Goal: Task Accomplishment & Management: Manage account settings

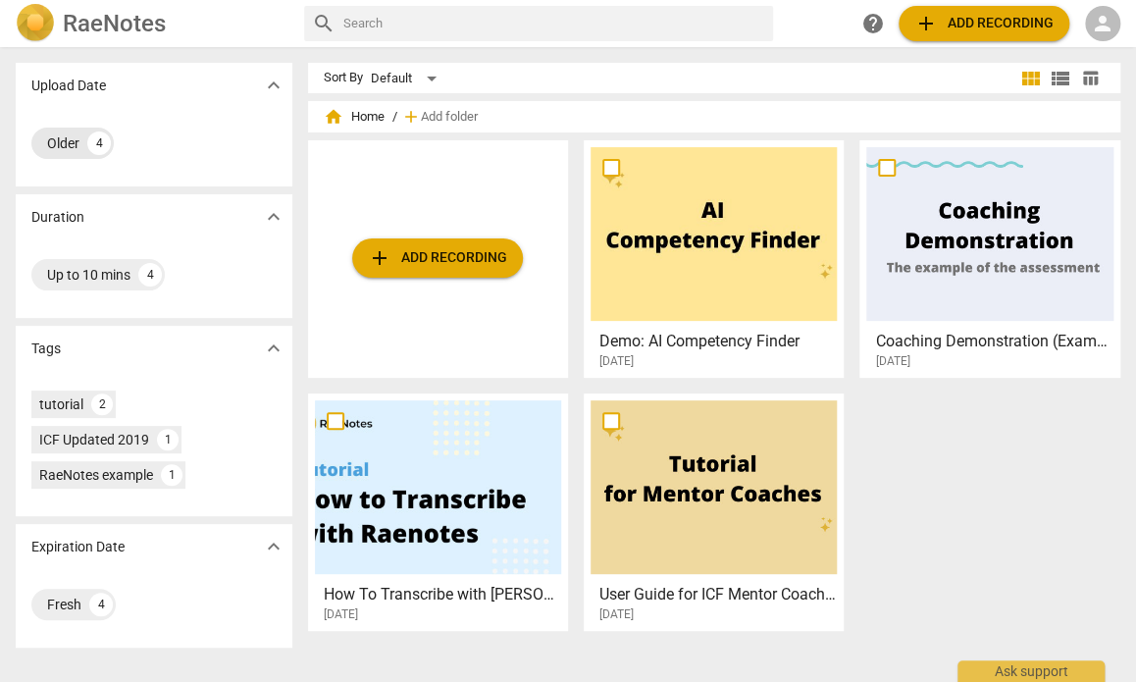
click at [53, 146] on div "Older" at bounding box center [63, 143] width 32 height 20
click at [390, 509] on div at bounding box center [438, 487] width 246 height 174
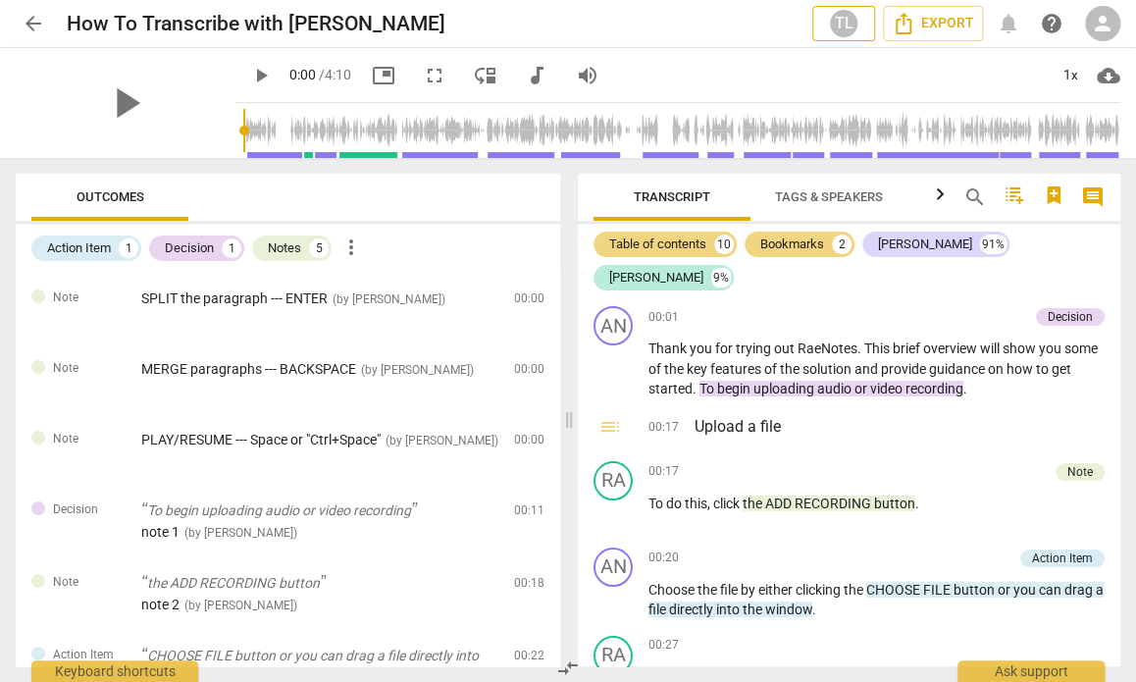
click at [843, 25] on div "TL" at bounding box center [843, 23] width 29 height 29
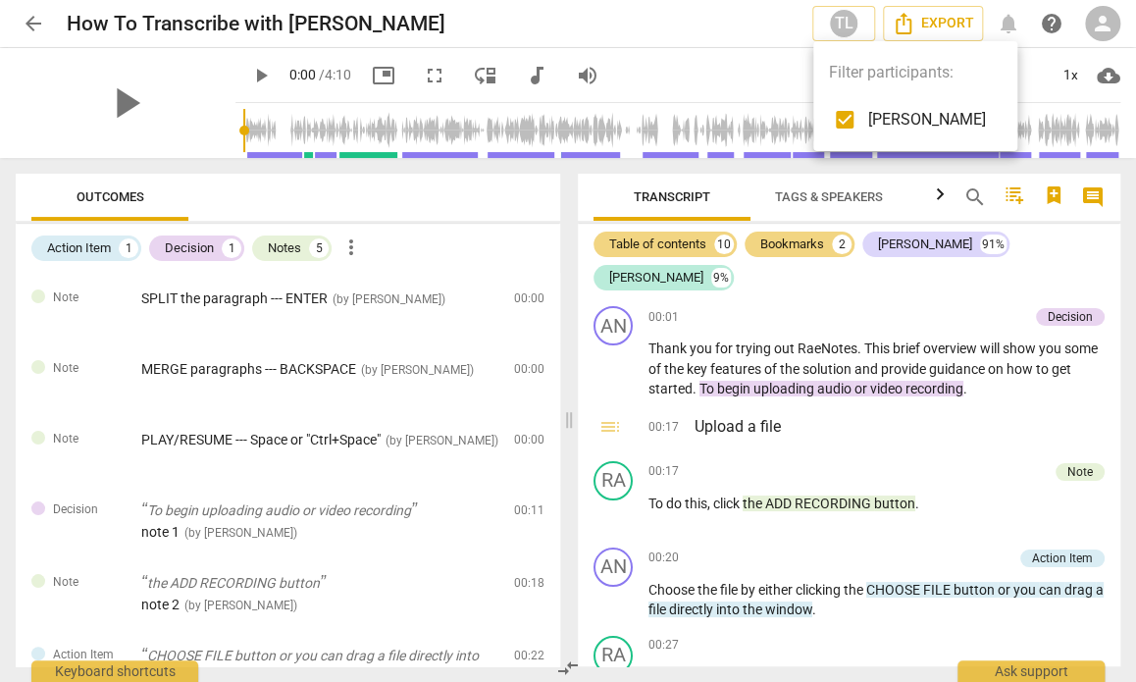
click at [843, 494] on div at bounding box center [568, 341] width 1136 height 682
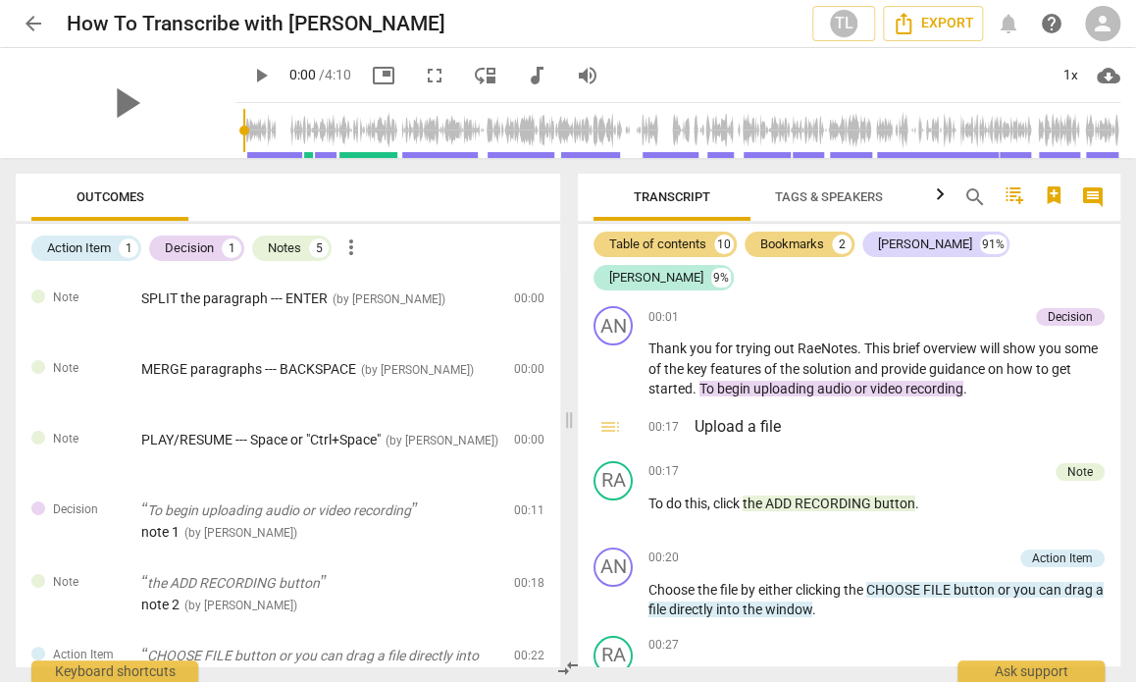
click at [35, 19] on span "arrow_back" at bounding box center [34, 24] width 24 height 24
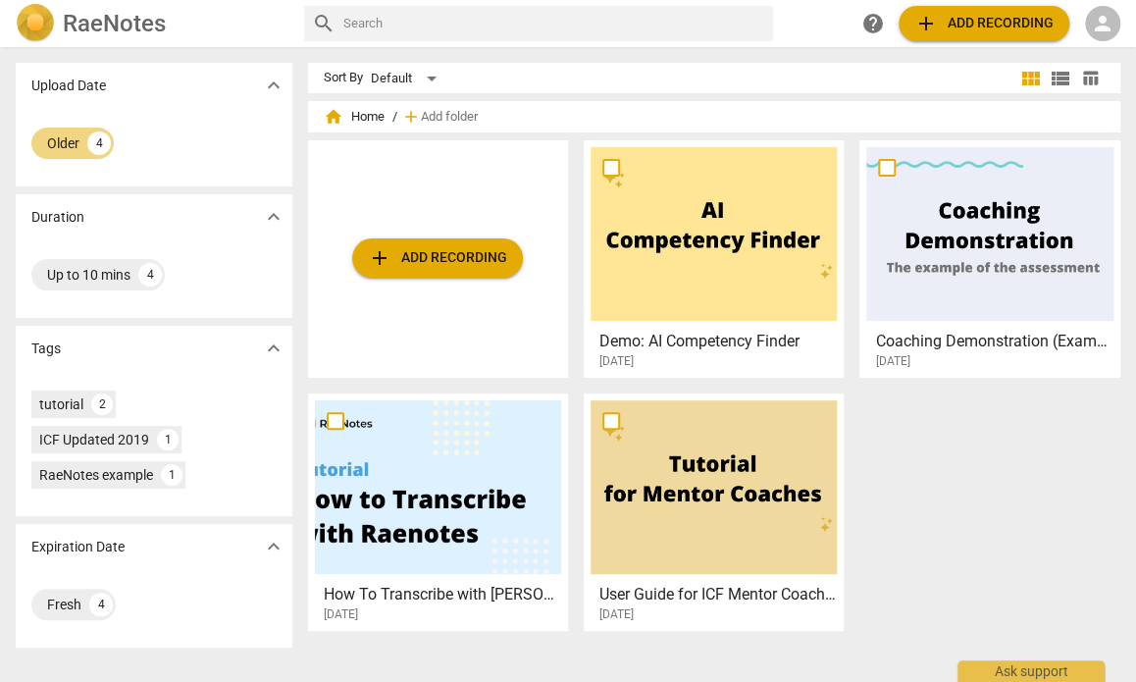
click at [432, 258] on span "add Add recording" at bounding box center [437, 258] width 139 height 24
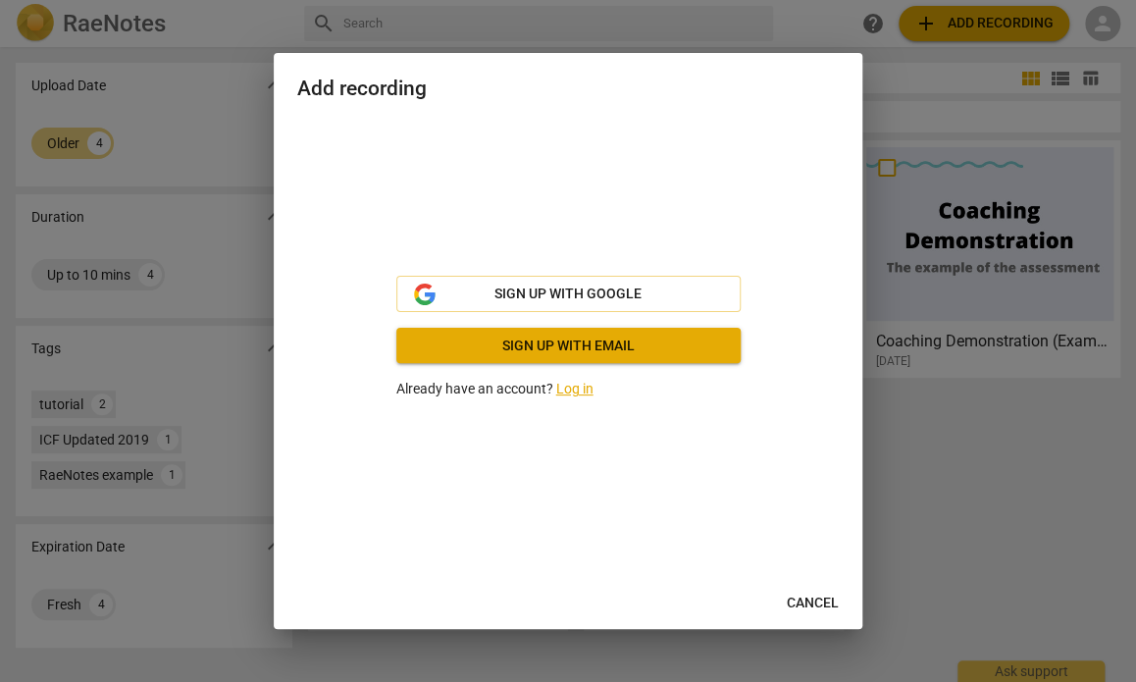
click at [567, 391] on link "Log in" at bounding box center [574, 389] width 37 height 16
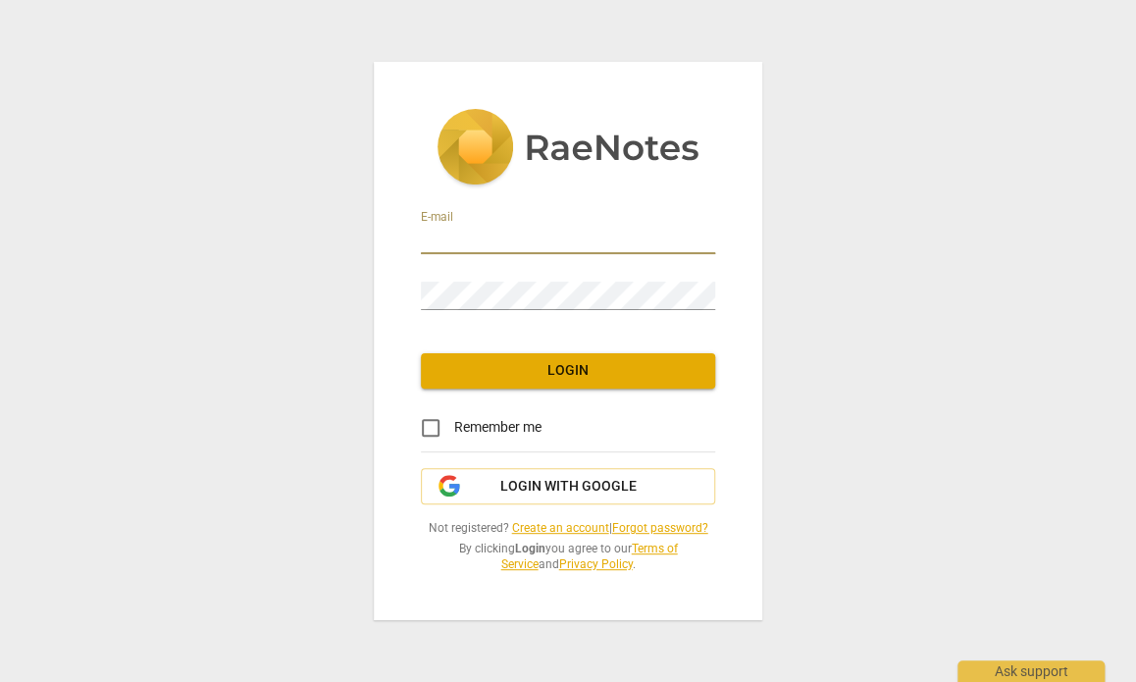
click at [511, 235] on input "email" at bounding box center [568, 240] width 294 height 28
type input "[EMAIL_ADDRESS][DOMAIN_NAME]"
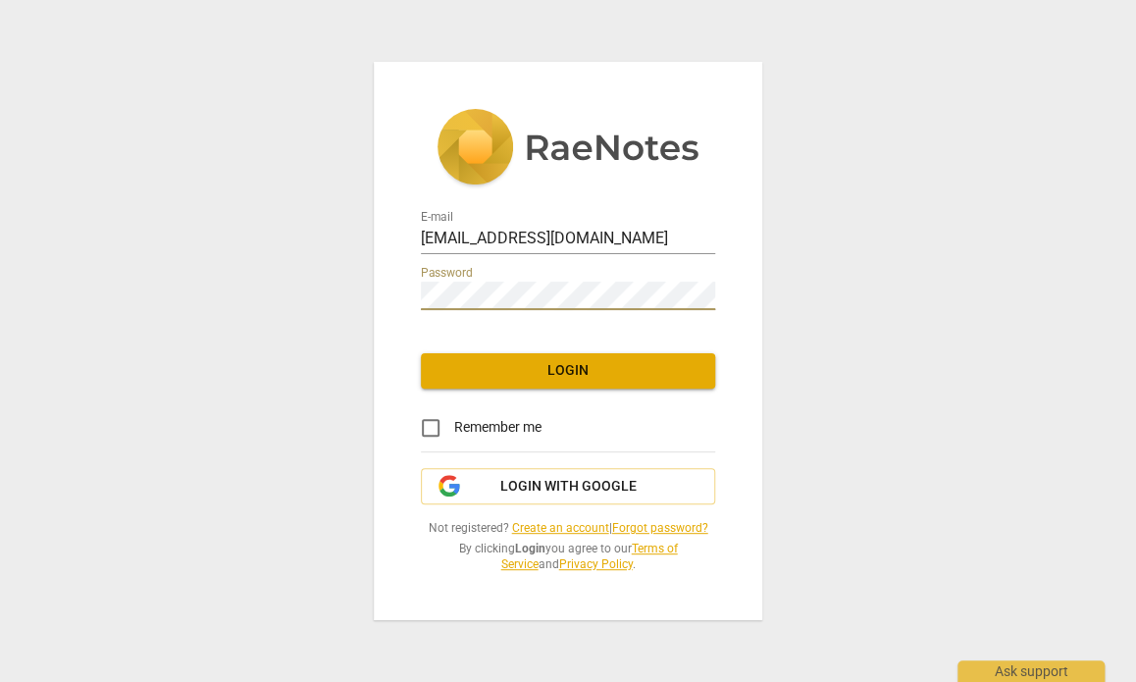
click at [559, 368] on span "Login" at bounding box center [567, 371] width 263 height 20
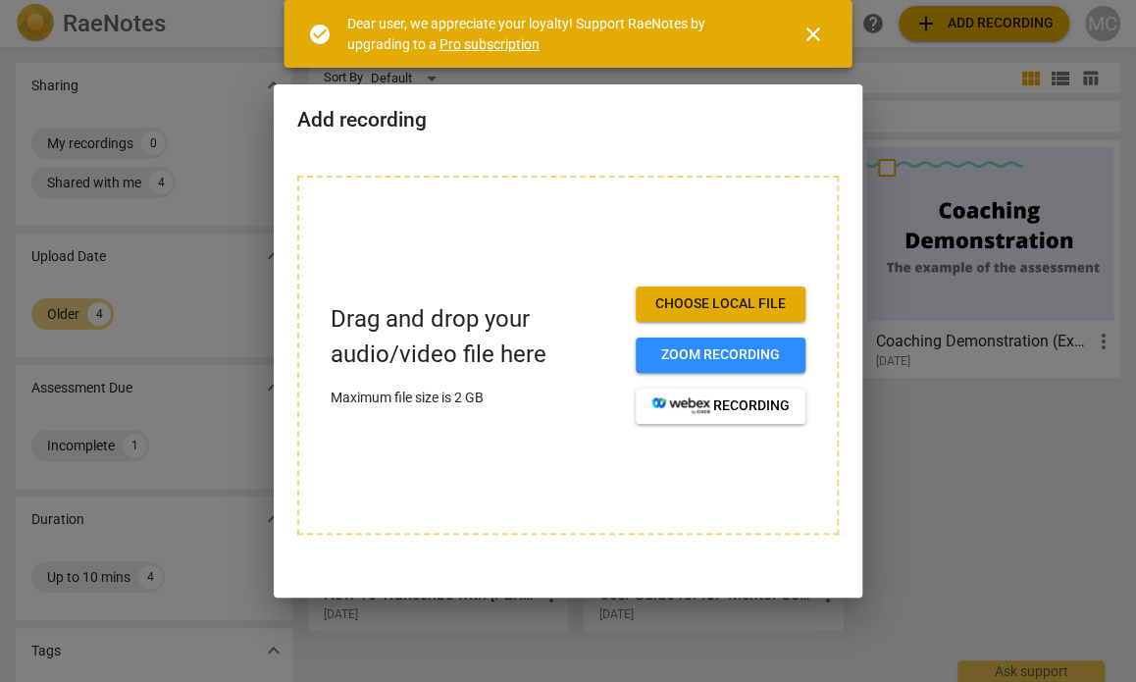
click at [938, 458] on div at bounding box center [568, 341] width 1136 height 682
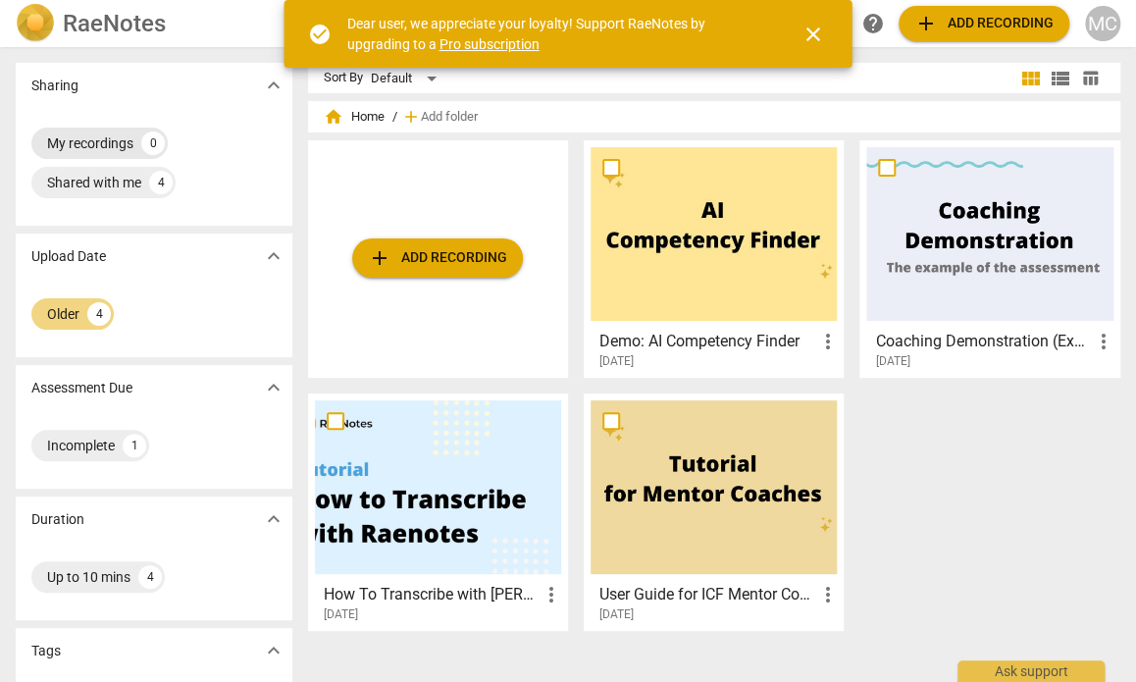
click at [69, 149] on div "My recordings" at bounding box center [90, 143] width 86 height 20
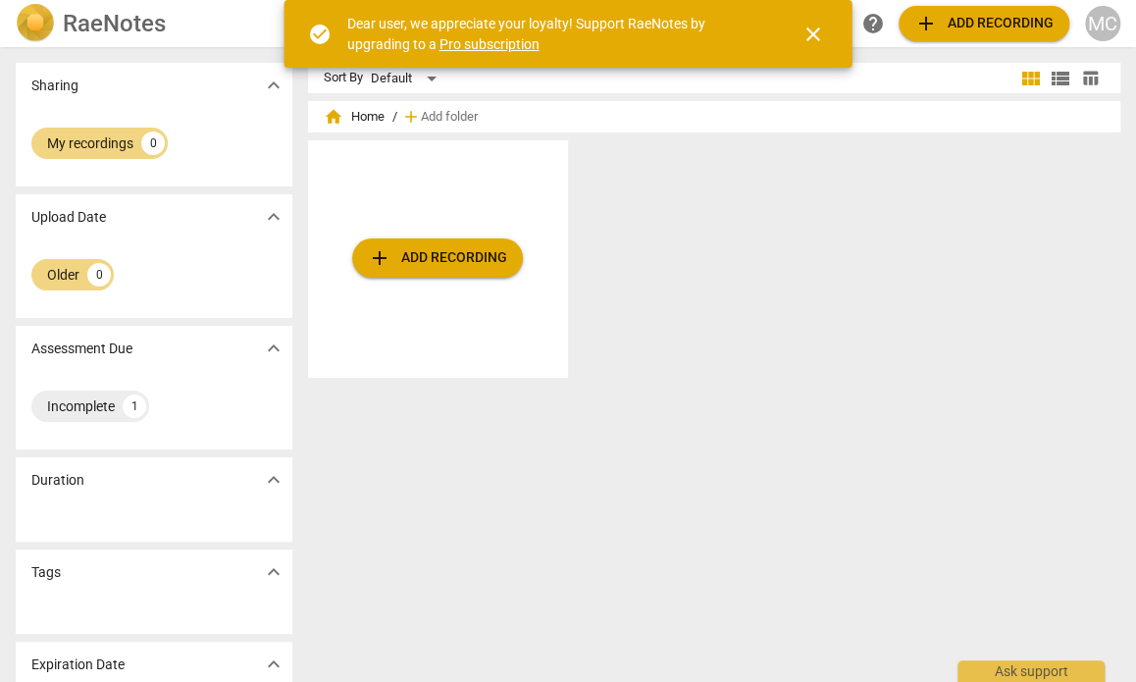
click at [267, 89] on span "expand_more" at bounding box center [274, 86] width 24 height 24
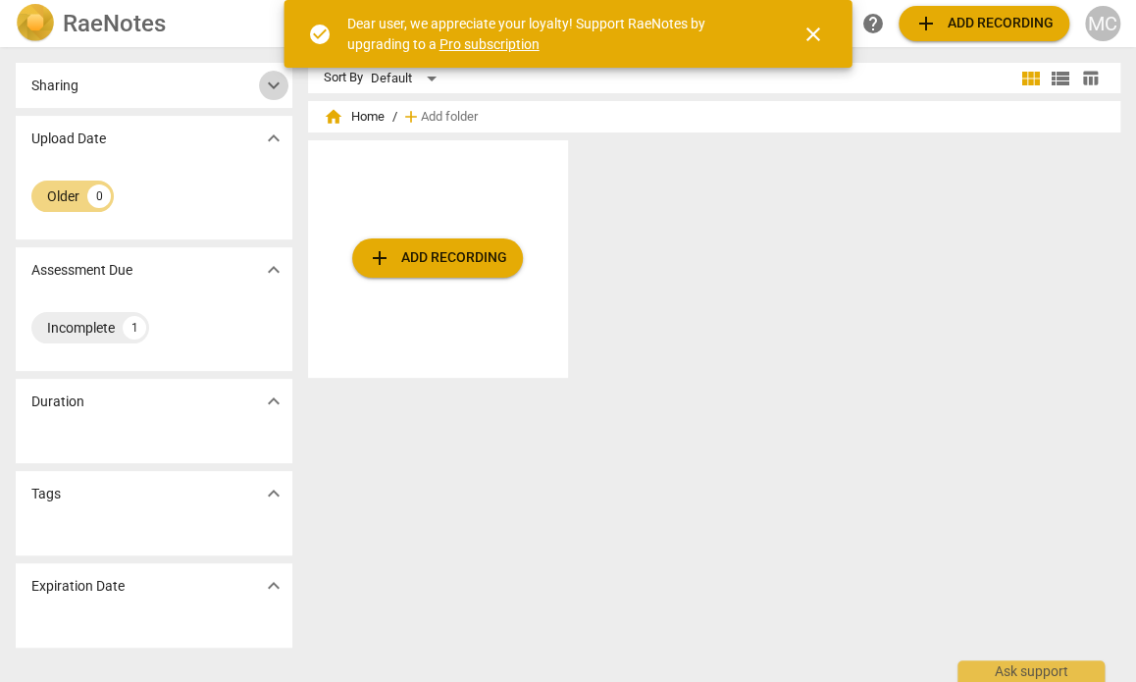
click at [267, 89] on span "expand_more" at bounding box center [274, 86] width 24 height 24
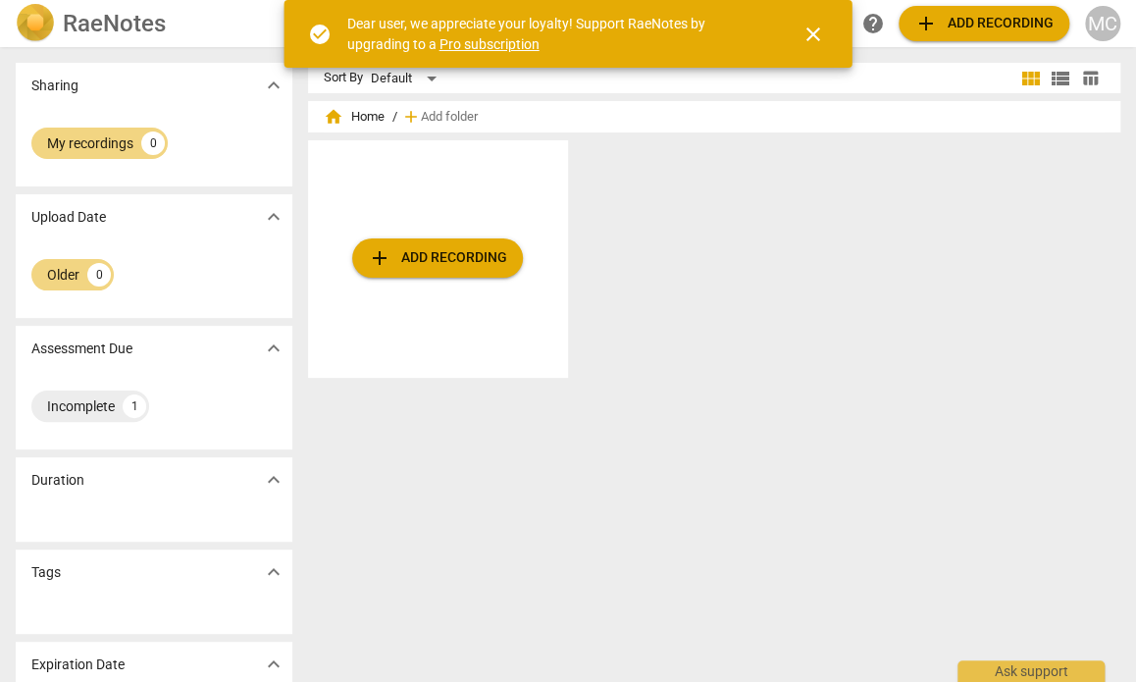
click at [239, 659] on div "Expiration Date expand_more" at bounding box center [154, 663] width 277 height 45
click at [268, 662] on span "expand_more" at bounding box center [274, 664] width 24 height 24
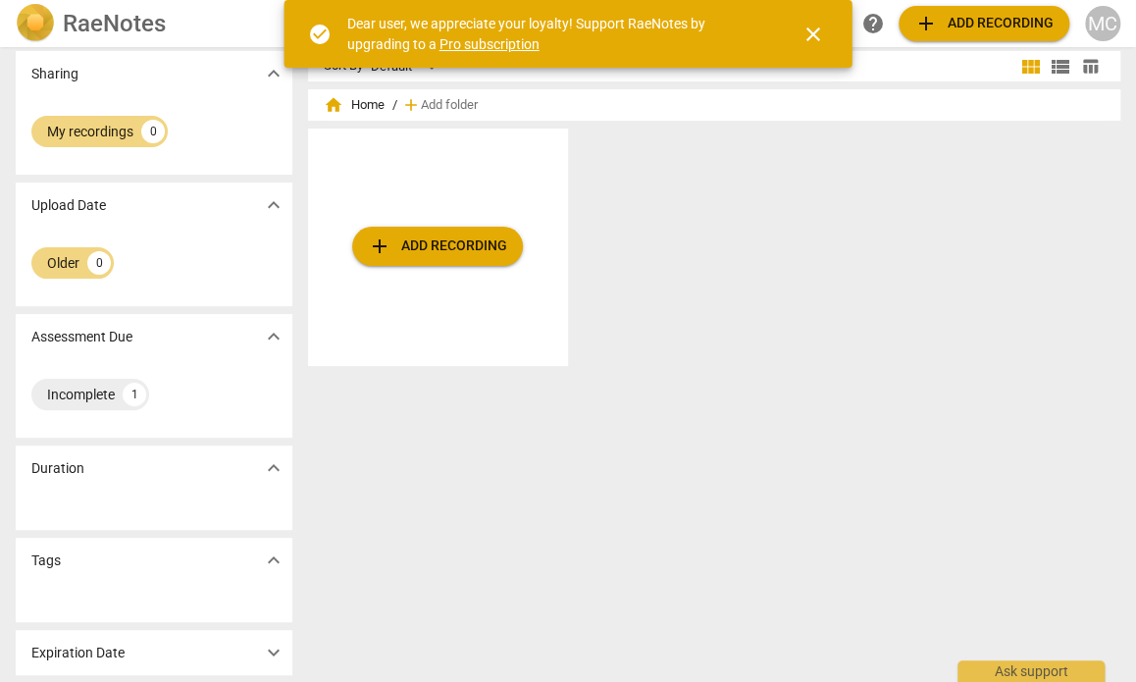
click at [196, 647] on div "Expiration Date expand_more" at bounding box center [154, 652] width 277 height 45
click at [145, 577] on div "Tags expand_more" at bounding box center [154, 560] width 277 height 45
click at [157, 476] on div "Duration expand_more" at bounding box center [154, 467] width 277 height 45
click at [208, 361] on div "Incomplete 1" at bounding box center [154, 398] width 277 height 78
click at [811, 35] on span "close" at bounding box center [813, 35] width 24 height 24
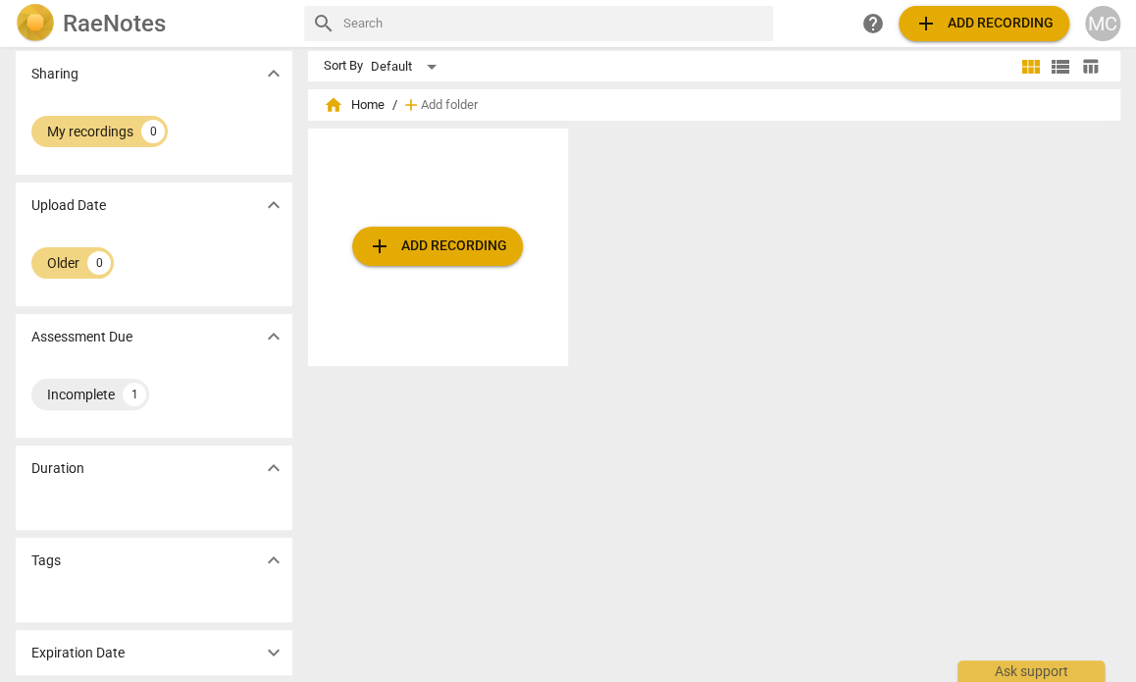
click at [1027, 66] on span "view_module" at bounding box center [1031, 67] width 24 height 24
click at [271, 209] on span "expand_more" at bounding box center [274, 205] width 24 height 24
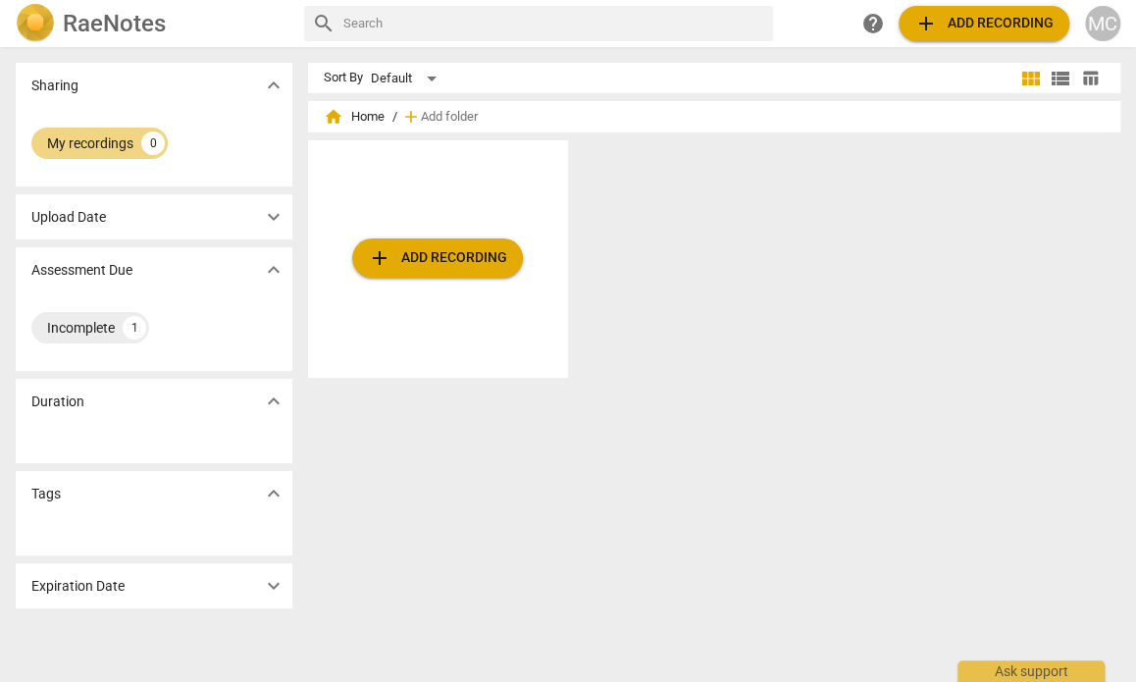
scroll to position [0, 0]
click at [271, 209] on span "expand_more" at bounding box center [274, 217] width 24 height 24
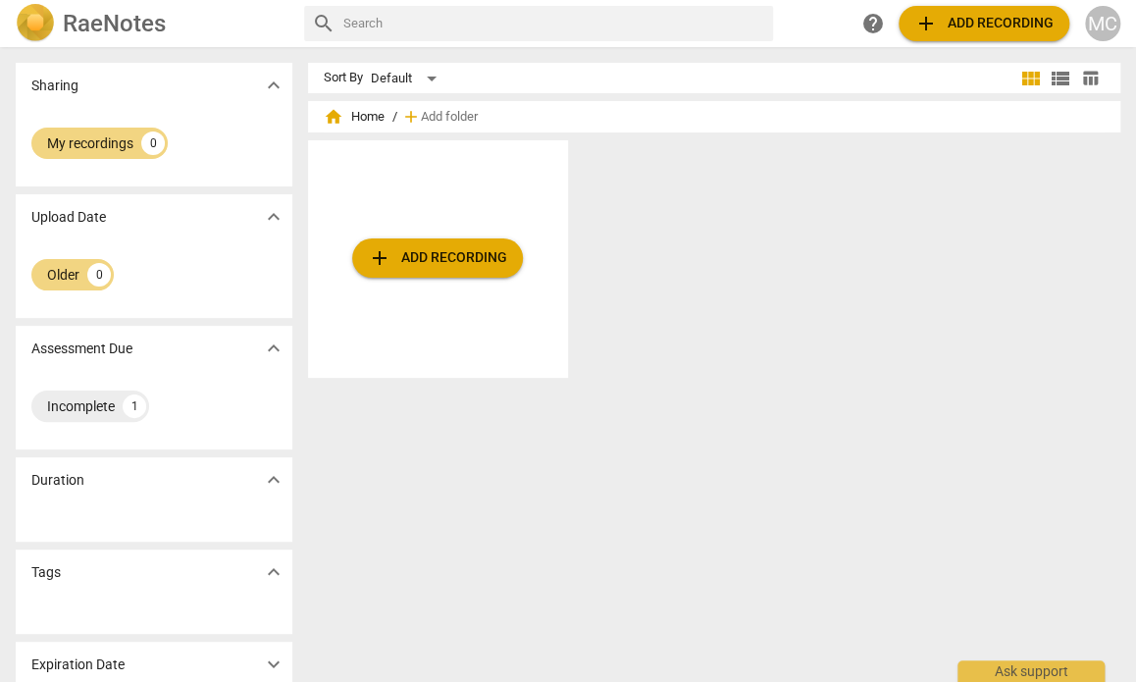
click at [269, 350] on span "expand_more" at bounding box center [274, 348] width 24 height 24
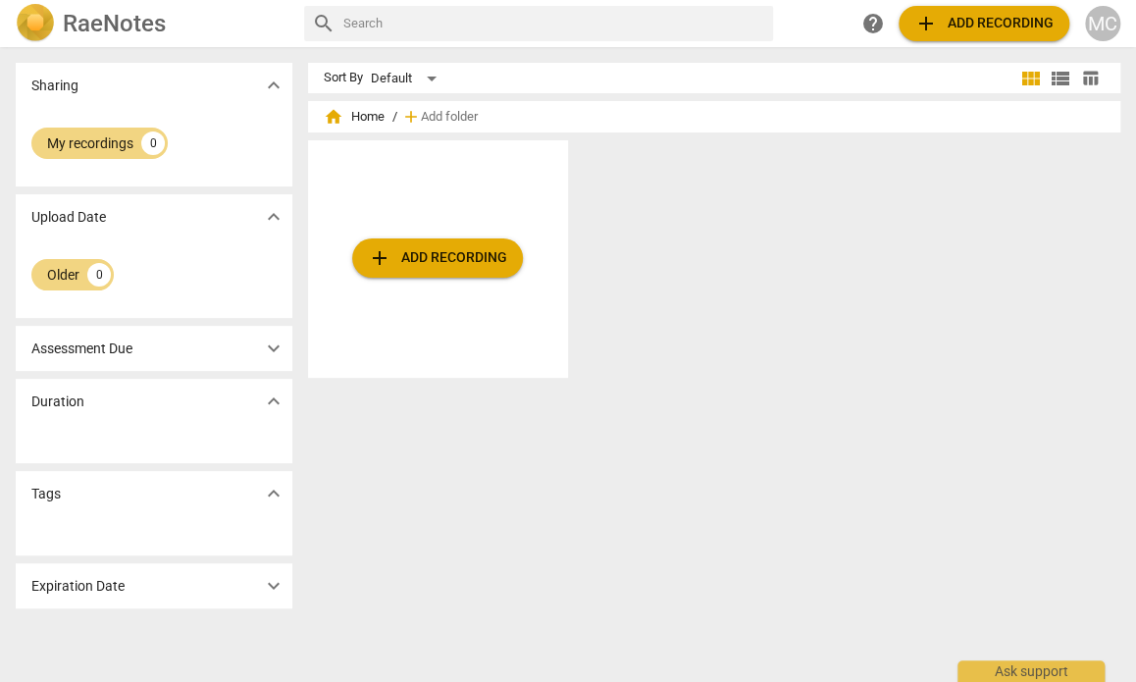
click at [269, 350] on span "expand_more" at bounding box center [274, 348] width 24 height 24
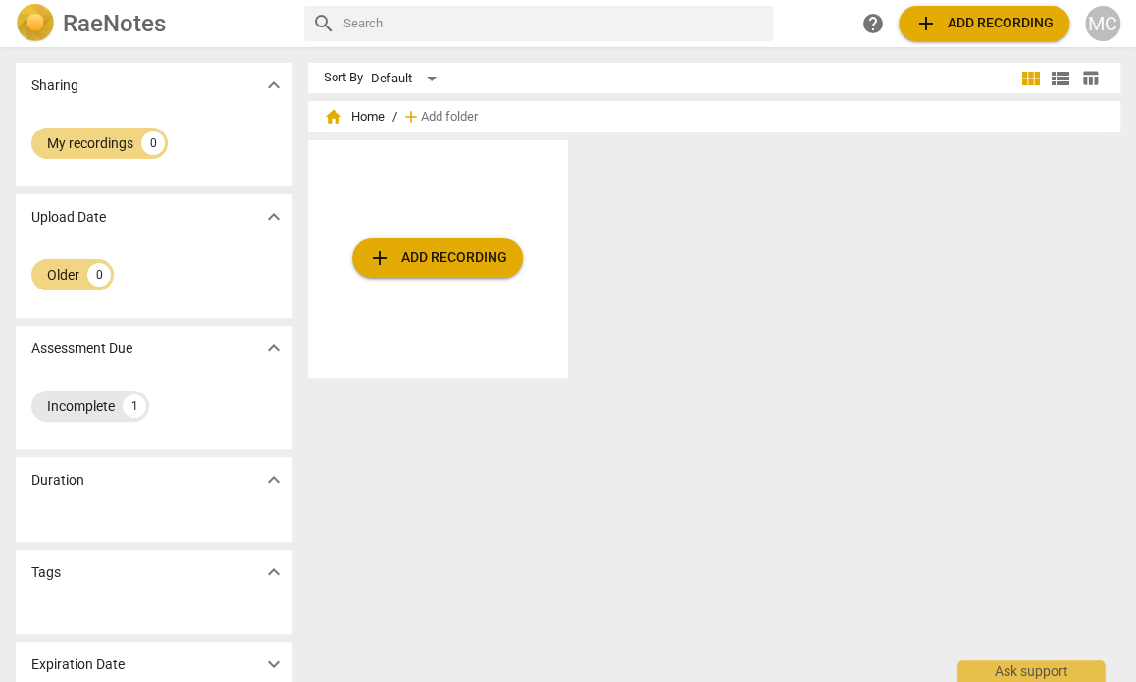
click at [84, 406] on div "Incomplete" at bounding box center [81, 406] width 68 height 20
click at [80, 405] on div "Incomplete" at bounding box center [81, 406] width 68 height 20
click at [276, 478] on span "expand_more" at bounding box center [274, 480] width 24 height 24
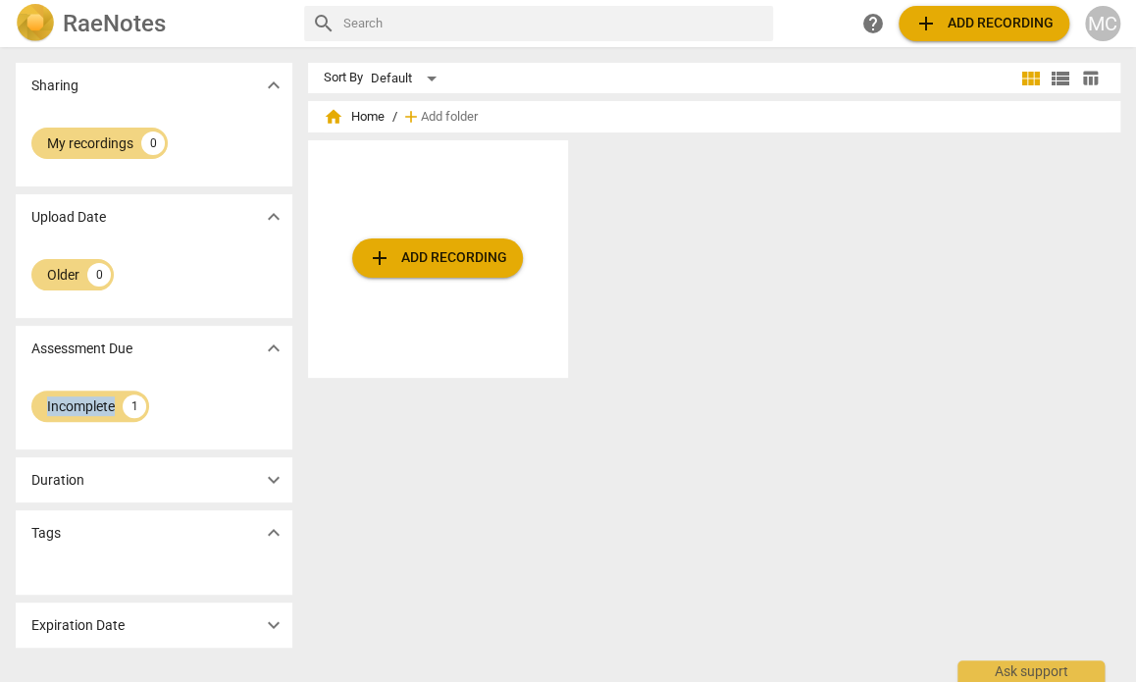
click at [276, 478] on span "expand_more" at bounding box center [274, 480] width 24 height 24
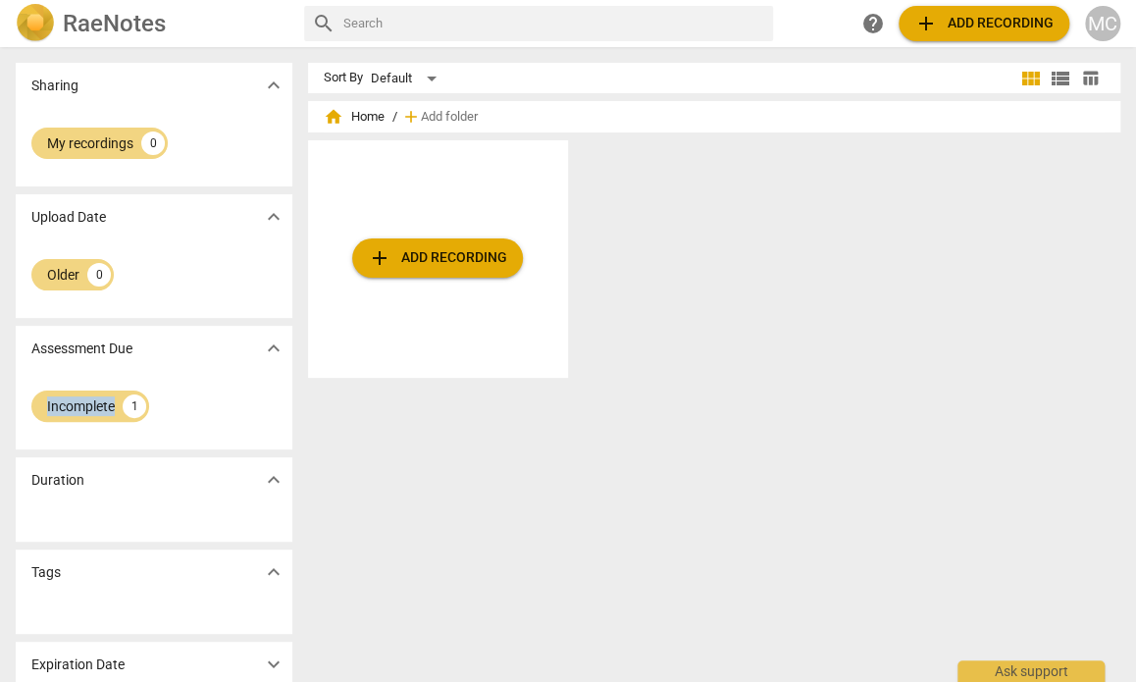
click at [275, 571] on span "expand_more" at bounding box center [274, 572] width 24 height 24
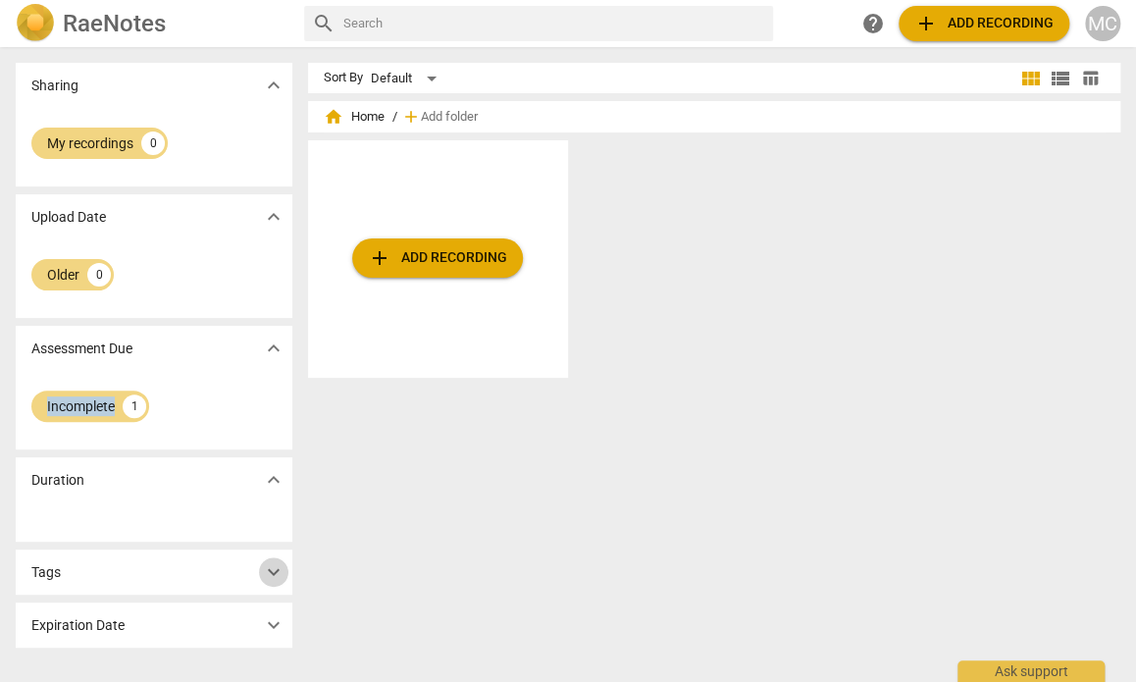
click at [275, 571] on span "expand_more" at bounding box center [274, 572] width 24 height 24
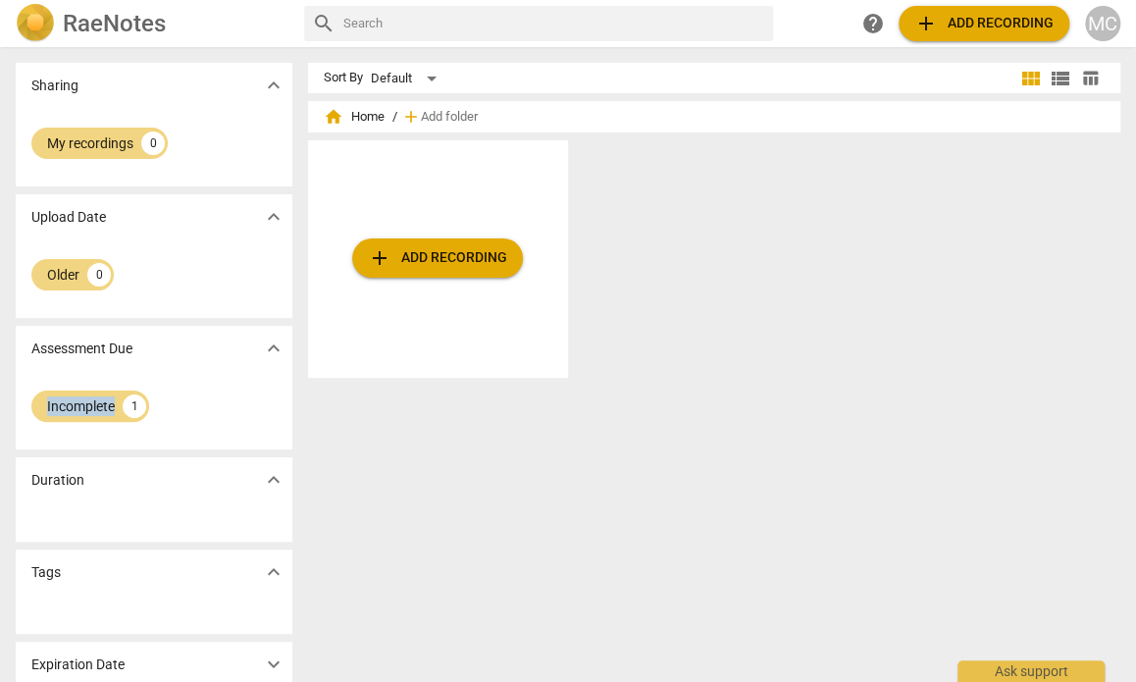
click at [275, 571] on span "expand_more" at bounding box center [274, 572] width 24 height 24
click at [276, 621] on span "expand_more" at bounding box center [274, 625] width 24 height 24
click at [275, 483] on span "expand_more" at bounding box center [274, 480] width 24 height 24
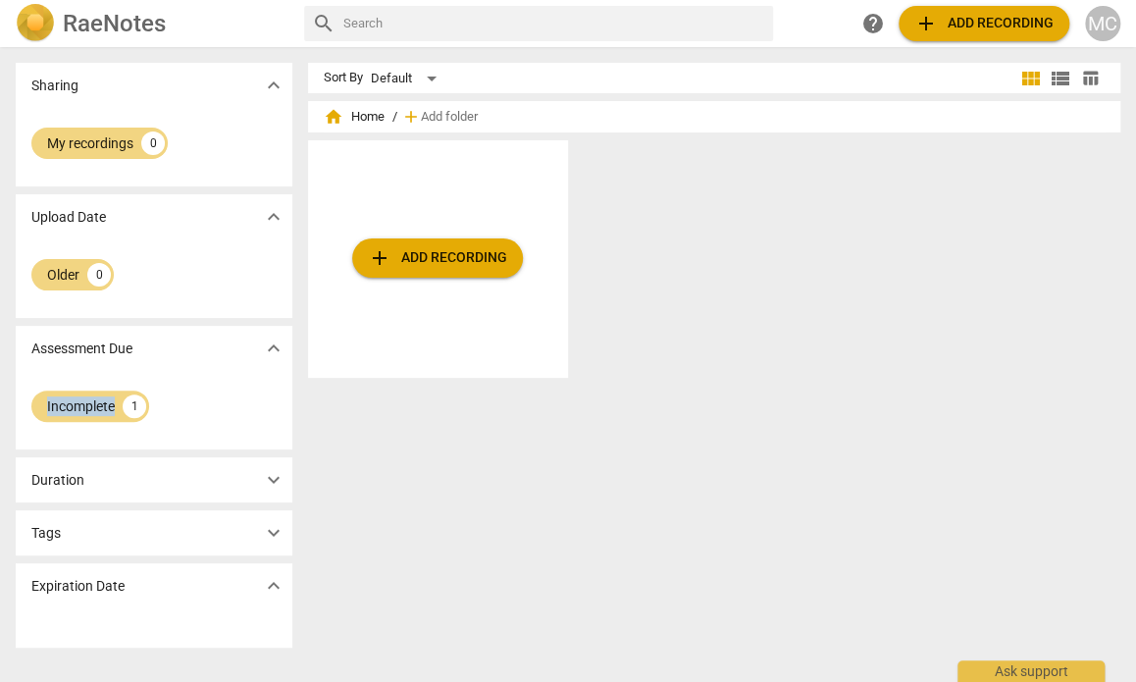
click at [276, 349] on span "expand_more" at bounding box center [274, 348] width 24 height 24
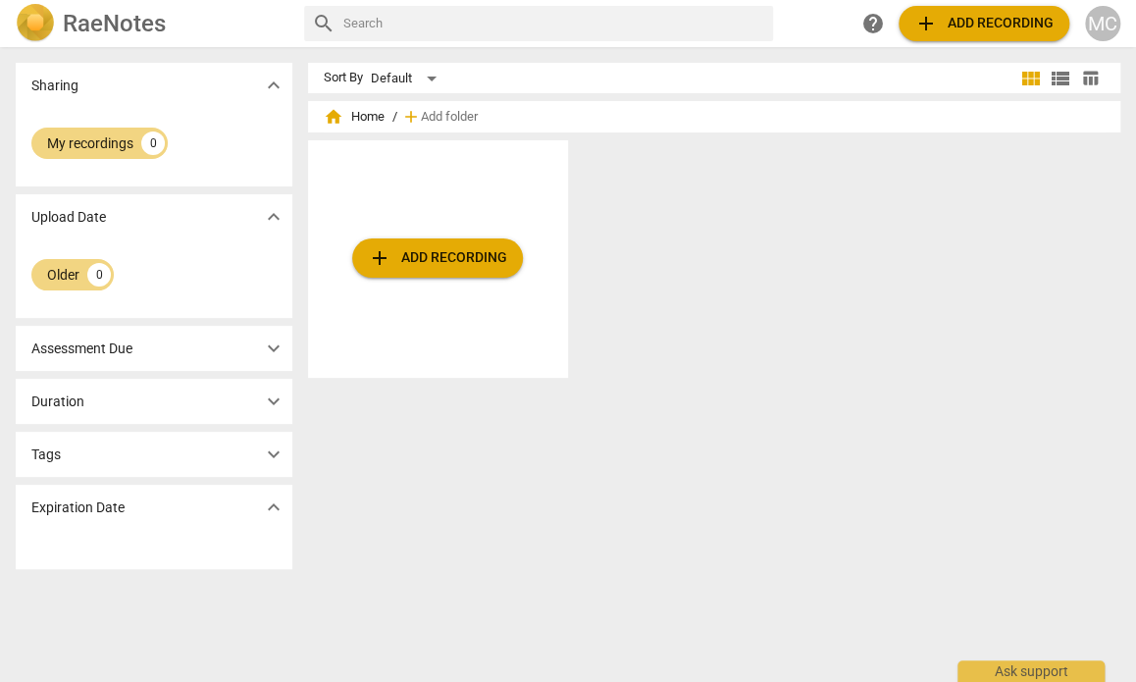
click at [271, 221] on span "expand_more" at bounding box center [274, 217] width 24 height 24
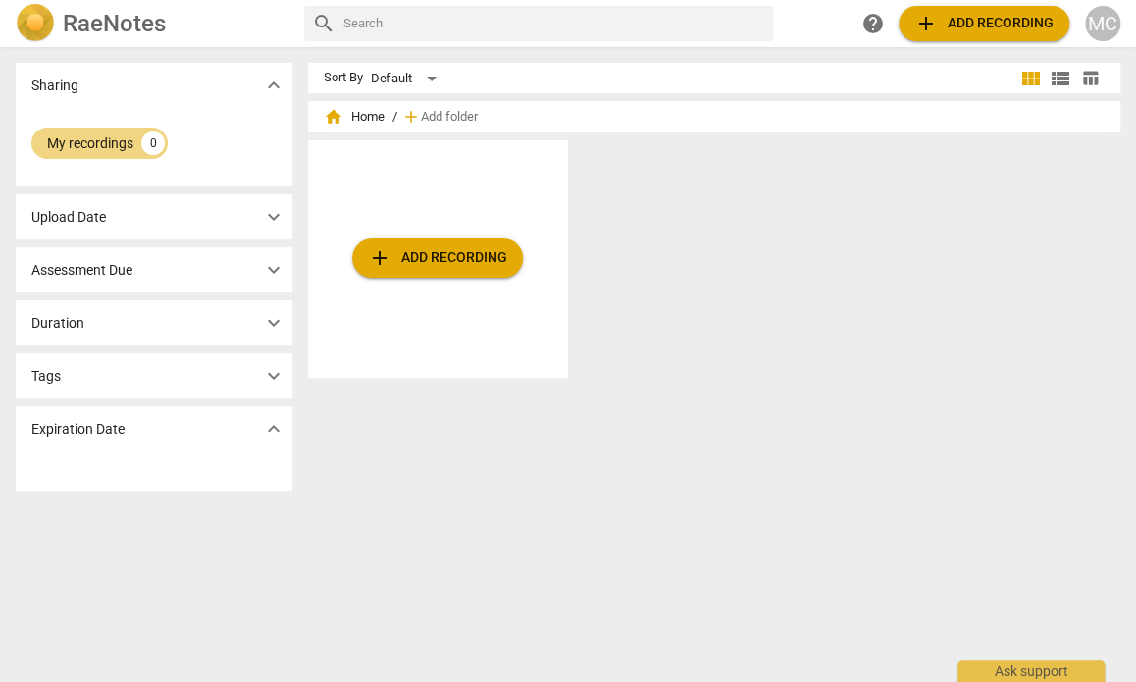
click at [271, 85] on span "expand_more" at bounding box center [274, 86] width 24 height 24
